Goal: Register for event/course

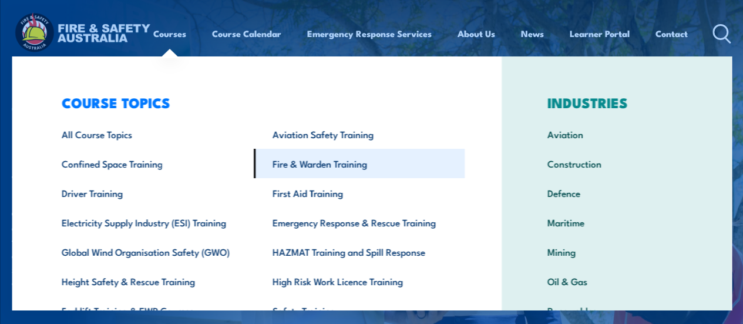
click at [304, 163] on link "Fire & Warden Training" at bounding box center [359, 163] width 211 height 29
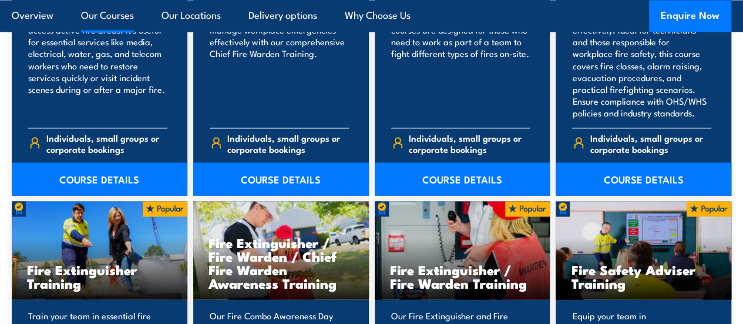
scroll to position [1058, 0]
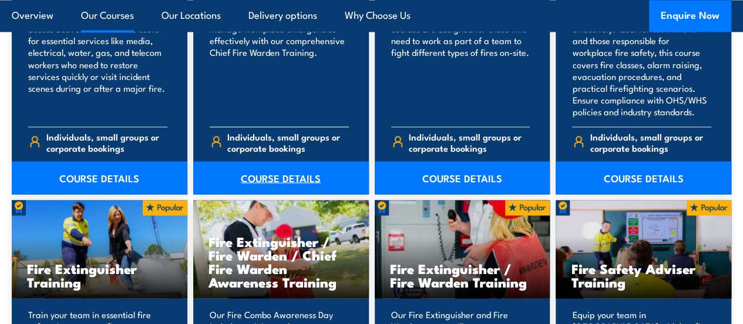
click at [270, 194] on link "COURSE DETAILS" at bounding box center [281, 177] width 176 height 33
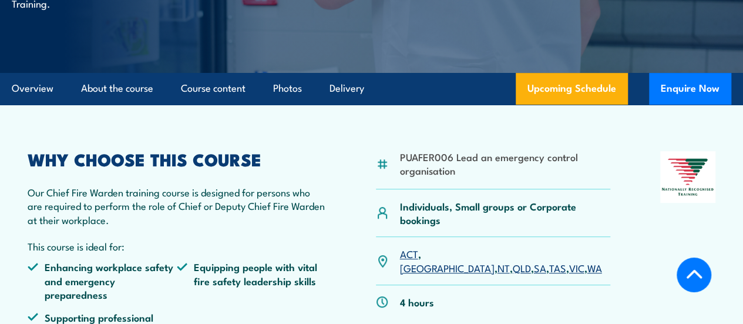
scroll to position [353, 0]
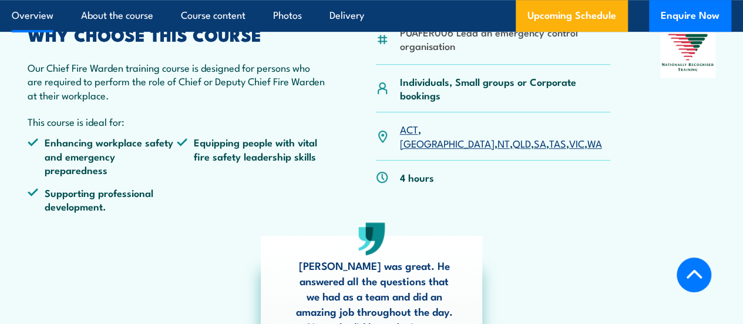
click at [498, 150] on link "NT" at bounding box center [504, 143] width 12 height 14
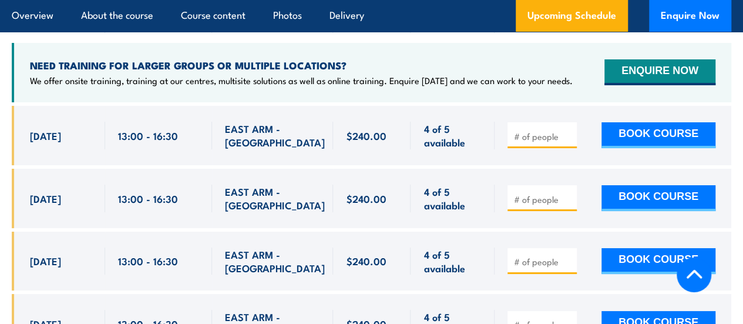
scroll to position [2036, 0]
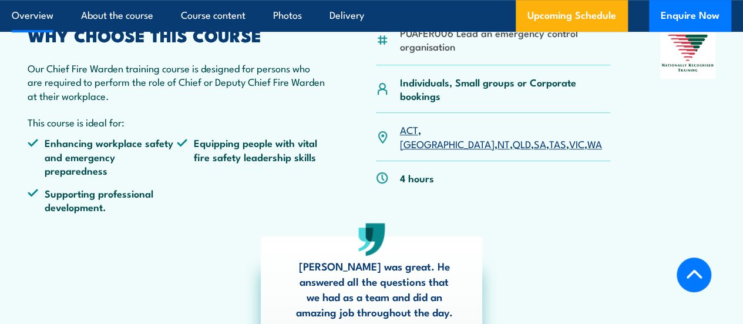
scroll to position [353, 0]
